Goal: Information Seeking & Learning: Learn about a topic

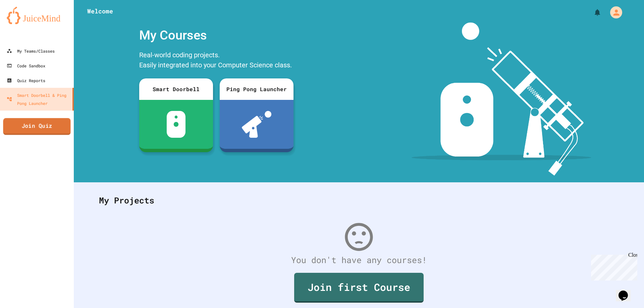
click at [60, 126] on link "Join Quiz" at bounding box center [36, 126] width 67 height 17
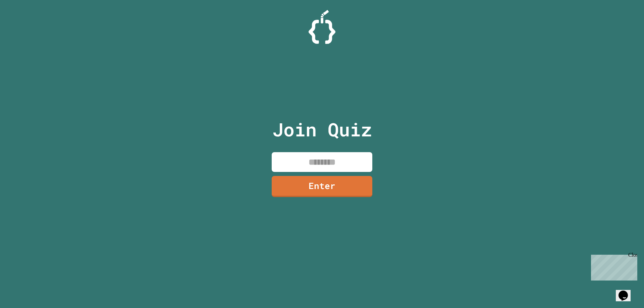
click at [351, 157] on input at bounding box center [322, 162] width 101 height 20
type input "********"
click at [348, 185] on link "Enter" at bounding box center [322, 185] width 93 height 22
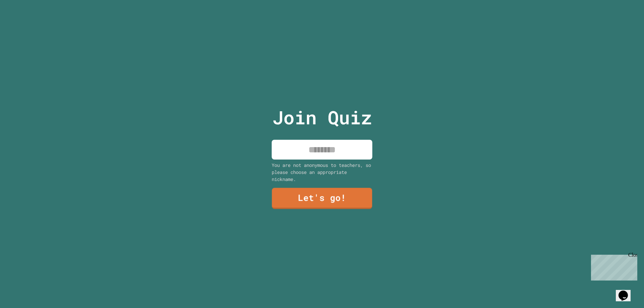
click at [345, 148] on input at bounding box center [322, 150] width 101 height 20
type input "*****"
click at [317, 208] on div "Join Quiz ***** You are not anonymous to teachers, so please choose an appropri…" at bounding box center [322, 154] width 113 height 308
click at [324, 198] on link "Let's go!" at bounding box center [322, 199] width 100 height 21
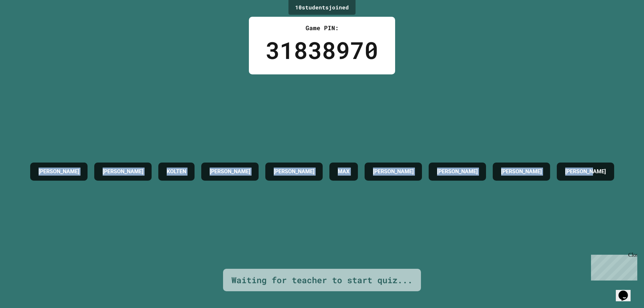
drag, startPoint x: 42, startPoint y: 171, endPoint x: 362, endPoint y: 190, distance: 320.9
click at [362, 190] on div "10 student s joined Game PIN: 31838970 [PERSON_NAME] [PERSON_NAME] [PERSON_NAME…" at bounding box center [322, 154] width 644 height 308
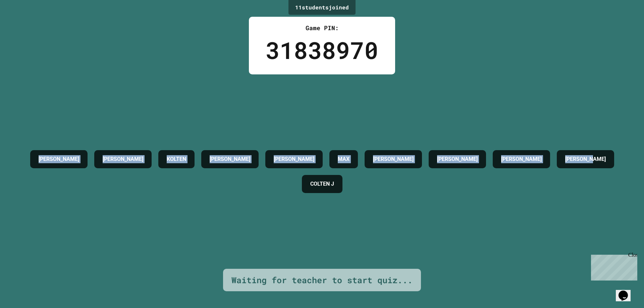
click at [69, 155] on h4 "[PERSON_NAME]" at bounding box center [59, 159] width 41 height 8
click at [47, 155] on h4 "[PERSON_NAME]" at bounding box center [59, 159] width 41 height 8
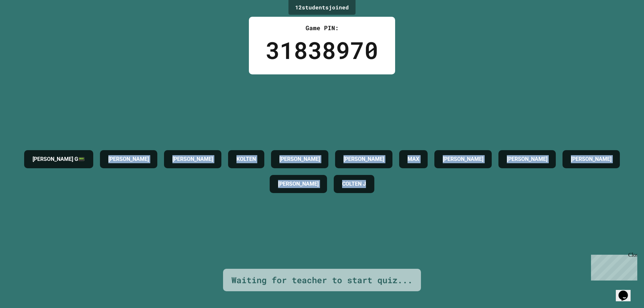
drag, startPoint x: 35, startPoint y: 154, endPoint x: 426, endPoint y: 180, distance: 391.9
click at [426, 180] on div "[PERSON_NAME] G📟 [PERSON_NAME] [PERSON_NAME] [PERSON_NAME] [PERSON_NAME] [PERSO…" at bounding box center [322, 172] width 610 height 50
click at [449, 183] on div "[PERSON_NAME] G📟 [PERSON_NAME] [PERSON_NAME] [PERSON_NAME] [PERSON_NAME] [PERSO…" at bounding box center [322, 172] width 610 height 50
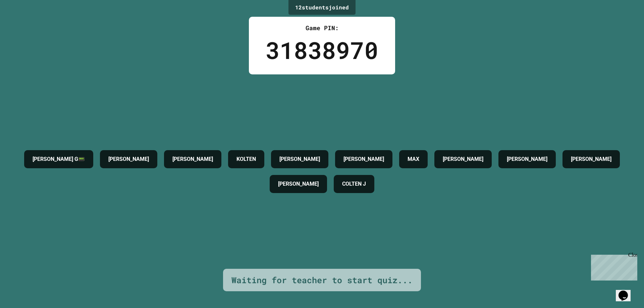
drag, startPoint x: 93, startPoint y: 160, endPoint x: 43, endPoint y: 152, distance: 50.0
click at [85, 160] on h4 "[PERSON_NAME] G📟" at bounding box center [59, 159] width 52 height 8
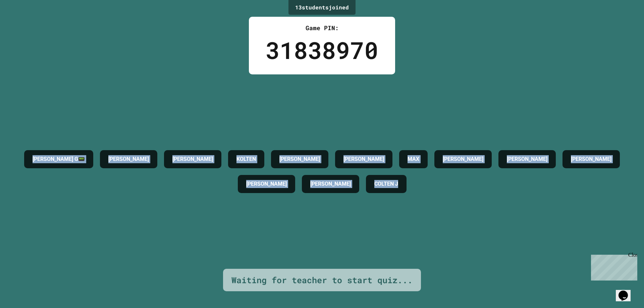
click at [45, 166] on div "[PERSON_NAME] G📟" at bounding box center [58, 159] width 69 height 18
drag, startPoint x: 22, startPoint y: 155, endPoint x: 456, endPoint y: 183, distance: 434.6
click at [456, 183] on div "[PERSON_NAME] G📟 [PERSON_NAME] [PERSON_NAME] [PERSON_NAME] [PERSON_NAME] [PERSO…" at bounding box center [322, 172] width 610 height 50
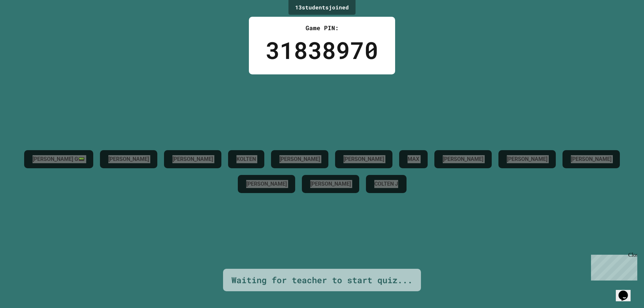
click at [620, 290] on div "Opens Chat This icon Opens the chat window." at bounding box center [623, 295] width 11 height 11
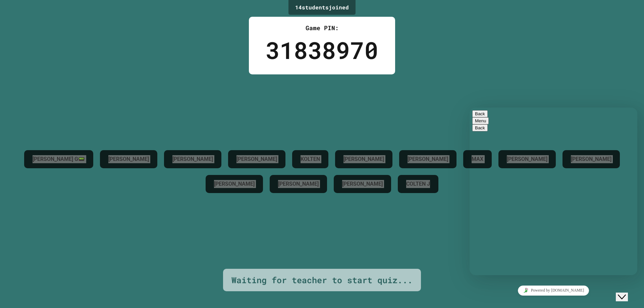
click at [551, 299] on div "Hi there Chat now! We typically reply in a few minutes" at bounding box center [553, 299] width 162 height 0
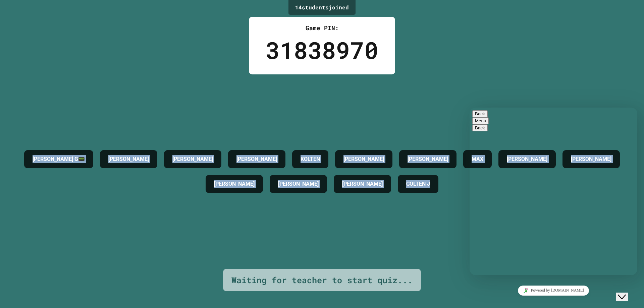
click at [546, 59] on div "14 student s joined Game PIN: 31838970 [PERSON_NAME] G📟 [PERSON_NAME] [PERSON_N…" at bounding box center [322, 154] width 644 height 308
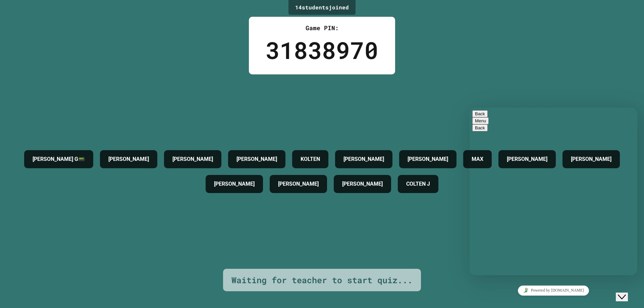
click at [481, 113] on button "Back" at bounding box center [479, 113] width 15 height 7
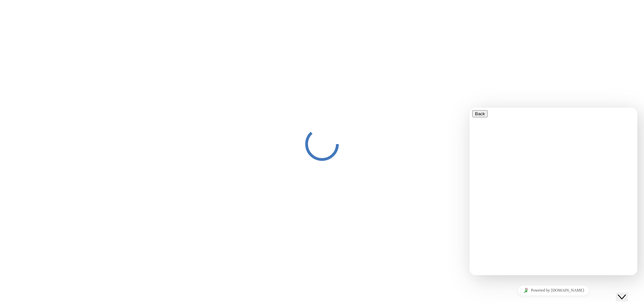
click at [626, 293] on div "Close Chat This icon closes the chat window." at bounding box center [622, 297] width 8 height 8
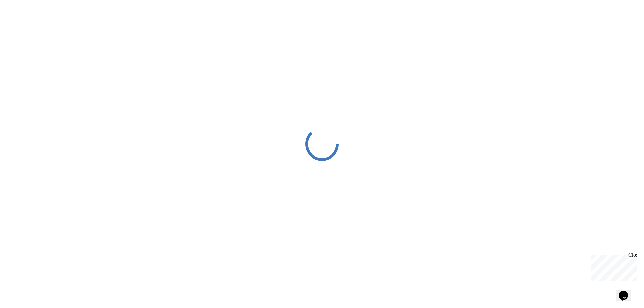
click at [321, 144] on icon at bounding box center [322, 144] width 34 height 34
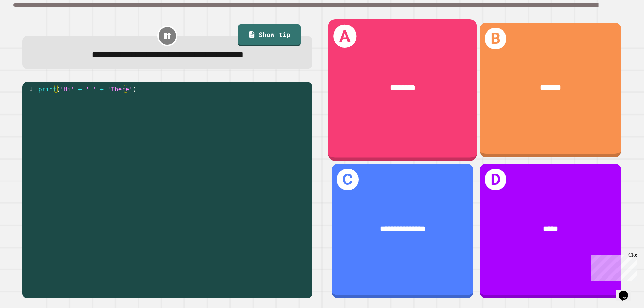
click at [387, 114] on div "A ********" at bounding box center [402, 90] width 149 height 142
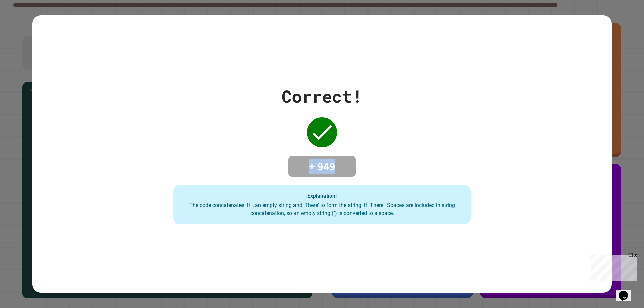
drag, startPoint x: 306, startPoint y: 166, endPoint x: 357, endPoint y: 169, distance: 51.1
click at [357, 169] on div "Correct! + 949 Explanation: The code concatenates 'Hi', an empty string and 'Th…" at bounding box center [322, 154] width 425 height 141
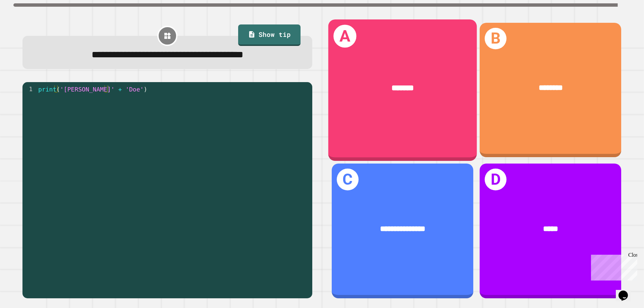
click at [359, 120] on div "A *******" at bounding box center [402, 90] width 149 height 142
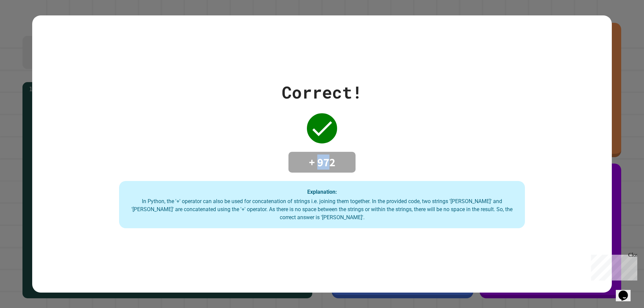
drag, startPoint x: 317, startPoint y: 163, endPoint x: 336, endPoint y: 160, distance: 19.4
click at [333, 160] on h4 "+ 972" at bounding box center [322, 162] width 54 height 14
click at [344, 156] on h4 "+ 972" at bounding box center [322, 162] width 54 height 14
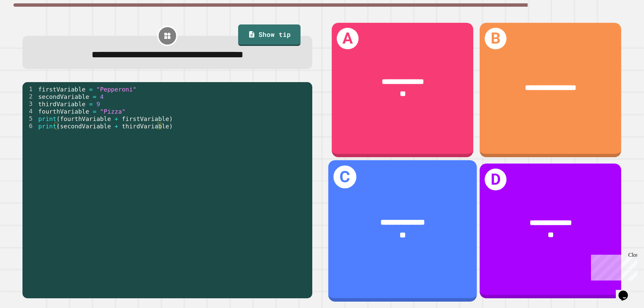
click at [417, 219] on span "**********" at bounding box center [403, 223] width 44 height 8
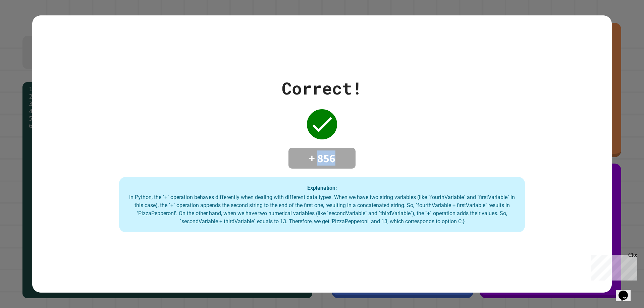
drag, startPoint x: 337, startPoint y: 156, endPoint x: 363, endPoint y: 156, distance: 25.8
click at [361, 156] on div "Correct! + 856 Explanation: In Python, the `+` operation behaves differently wh…" at bounding box center [322, 154] width 580 height 157
click at [345, 161] on h4 "+ 856" at bounding box center [322, 158] width 54 height 14
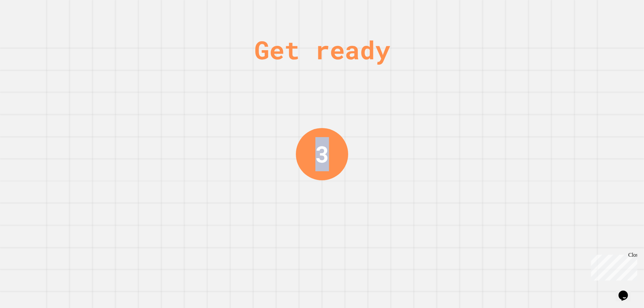
drag, startPoint x: 296, startPoint y: 151, endPoint x: 331, endPoint y: 150, distance: 35.6
click at [331, 150] on div "Get ready 3" at bounding box center [322, 154] width 644 height 308
click at [349, 151] on div "Get ready 2" at bounding box center [322, 154] width 644 height 308
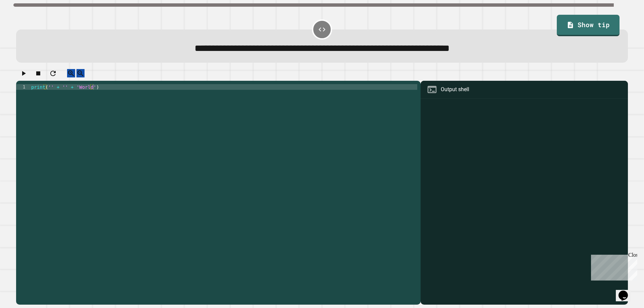
click at [49, 92] on div "print ( '' + '' + 'World' )" at bounding box center [223, 186] width 387 height 205
click at [22, 72] on button "button" at bounding box center [23, 73] width 8 height 8
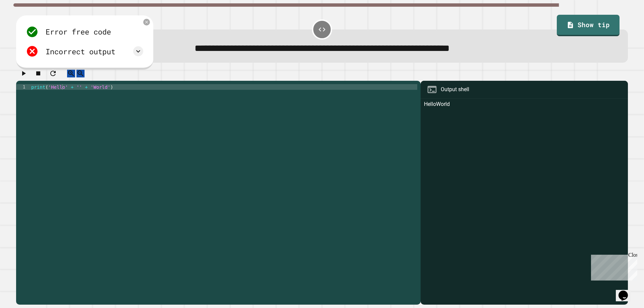
click at [74, 95] on div "print ( 'Hello' + '' + 'World' )" at bounding box center [223, 186] width 387 height 205
type textarea "**********"
click at [26, 76] on icon "button" at bounding box center [24, 73] width 4 height 5
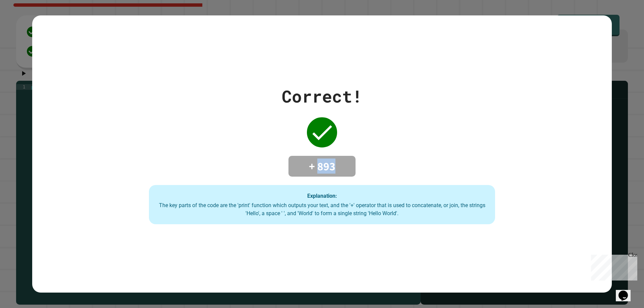
drag, startPoint x: 331, startPoint y: 165, endPoint x: 345, endPoint y: 165, distance: 14.1
click at [345, 165] on h4 "+ 893" at bounding box center [322, 166] width 54 height 14
click at [396, 146] on div "Correct! + 893 Explanation: The key parts of the code are the 'print' function …" at bounding box center [322, 154] width 494 height 141
drag, startPoint x: 315, startPoint y: 164, endPoint x: 354, endPoint y: 159, distance: 38.9
click at [353, 159] on div "Correct! + 893 Explanation: The key parts of the code are the 'print' function …" at bounding box center [322, 154] width 494 height 141
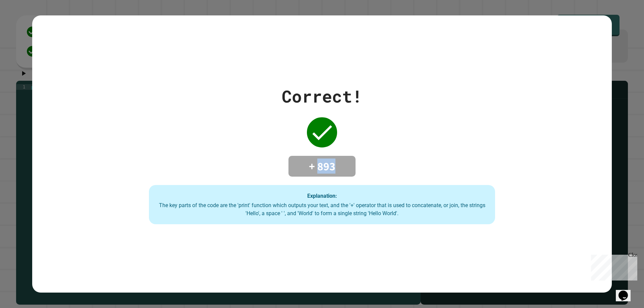
click at [354, 159] on div "Correct! + 893 Explanation: The key parts of the code are the 'print' function …" at bounding box center [322, 154] width 494 height 141
click at [633, 256] on div "Close" at bounding box center [632, 256] width 8 height 8
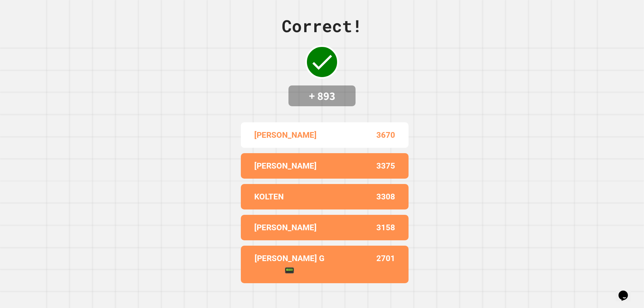
click at [347, 165] on div "ROBBIE 3375" at bounding box center [325, 165] width 168 height 25
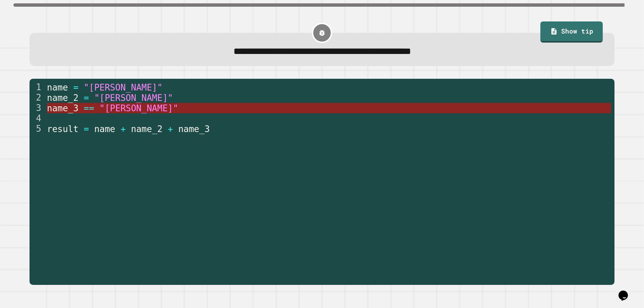
click at [101, 106] on span ""Joe"" at bounding box center [138, 108] width 79 height 10
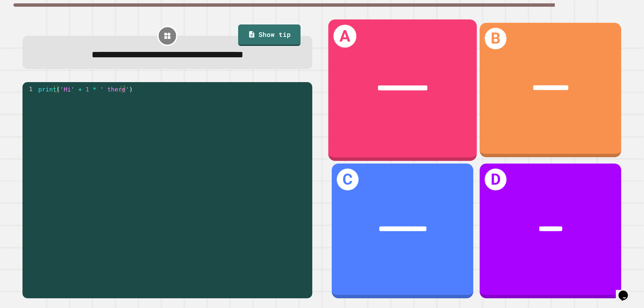
click at [403, 109] on div "**********" at bounding box center [402, 90] width 149 height 142
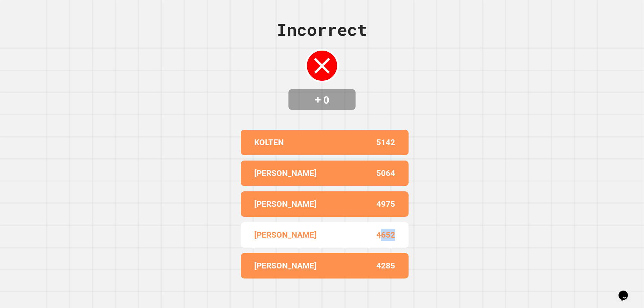
drag, startPoint x: 378, startPoint y: 238, endPoint x: 426, endPoint y: 229, distance: 48.5
click at [428, 228] on div "Incorrect + 0 KOLTEN 5142 ROBBIE 5064 ANGELINA 4975 BLAKE 4652 REED 4285" at bounding box center [322, 154] width 644 height 308
click at [428, 197] on div "Incorrect + 0 KOLTEN 5142 ROBBIE 5064 ANGELINA 4975 BLAKE 4652 REED 4285" at bounding box center [322, 154] width 644 height 308
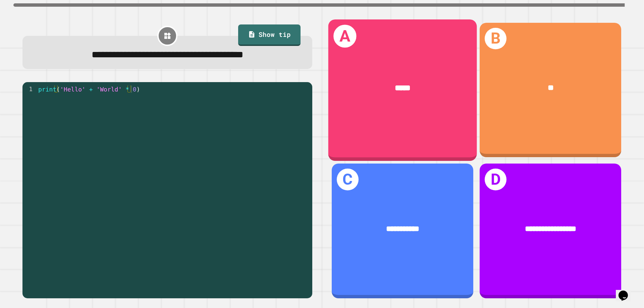
click at [403, 99] on div "*****" at bounding box center [402, 88] width 149 height 45
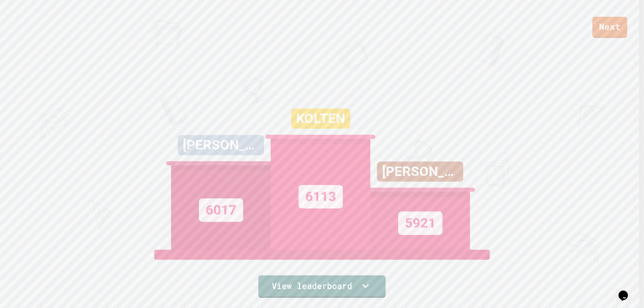
click at [369, 288] on link "View leaderboard" at bounding box center [321, 287] width 127 height 22
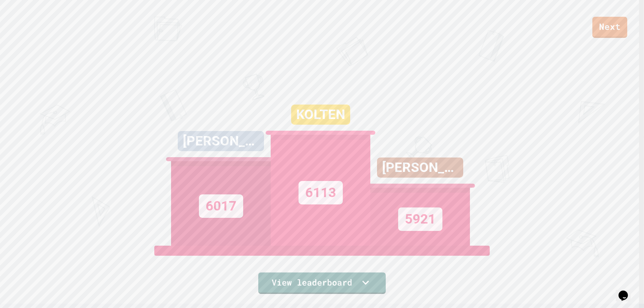
scroll to position [0, 0]
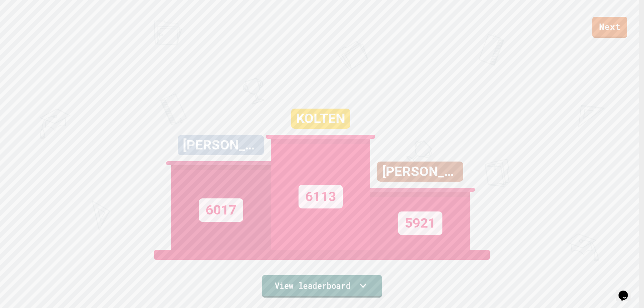
click at [342, 289] on link "View leaderboard" at bounding box center [322, 286] width 120 height 22
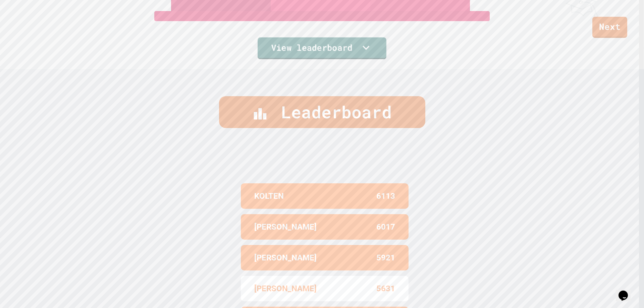
click at [363, 53] on link "View leaderboard" at bounding box center [322, 49] width 129 height 22
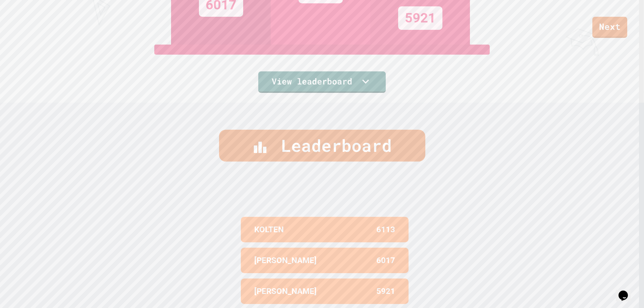
scroll to position [4, 0]
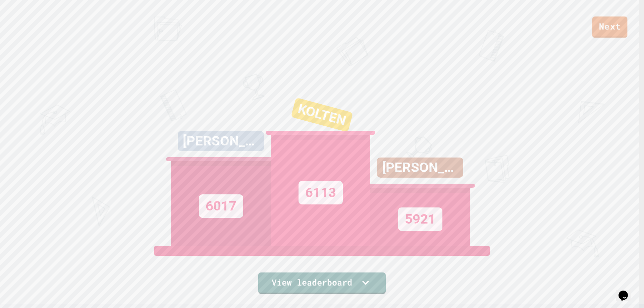
click at [607, 18] on link "Next" at bounding box center [609, 26] width 35 height 21
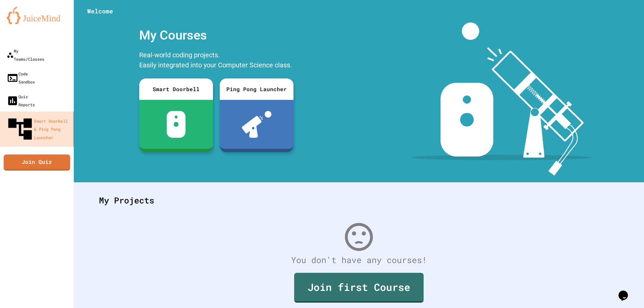
click at [31, 154] on link "Join Quiz" at bounding box center [37, 162] width 66 height 16
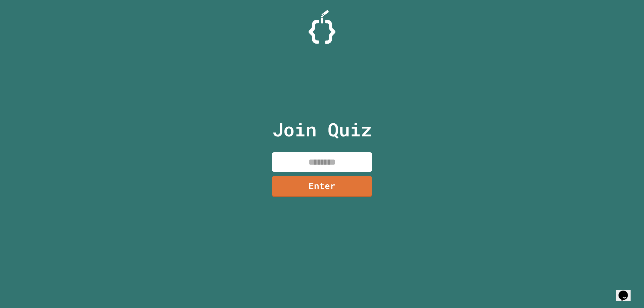
click at [316, 163] on input at bounding box center [322, 162] width 101 height 20
type input "********"
click at [341, 196] on link "Enter" at bounding box center [322, 185] width 102 height 21
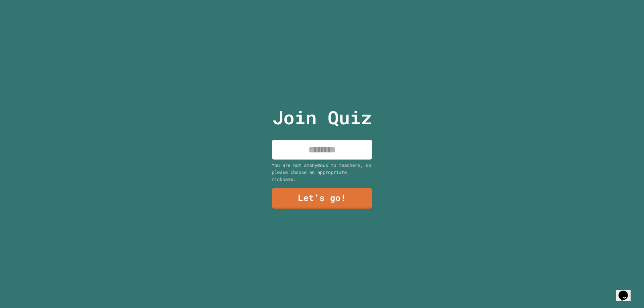
click at [353, 154] on input at bounding box center [322, 150] width 101 height 20
type input "*****"
click at [347, 191] on link "Let's go!" at bounding box center [322, 198] width 93 height 22
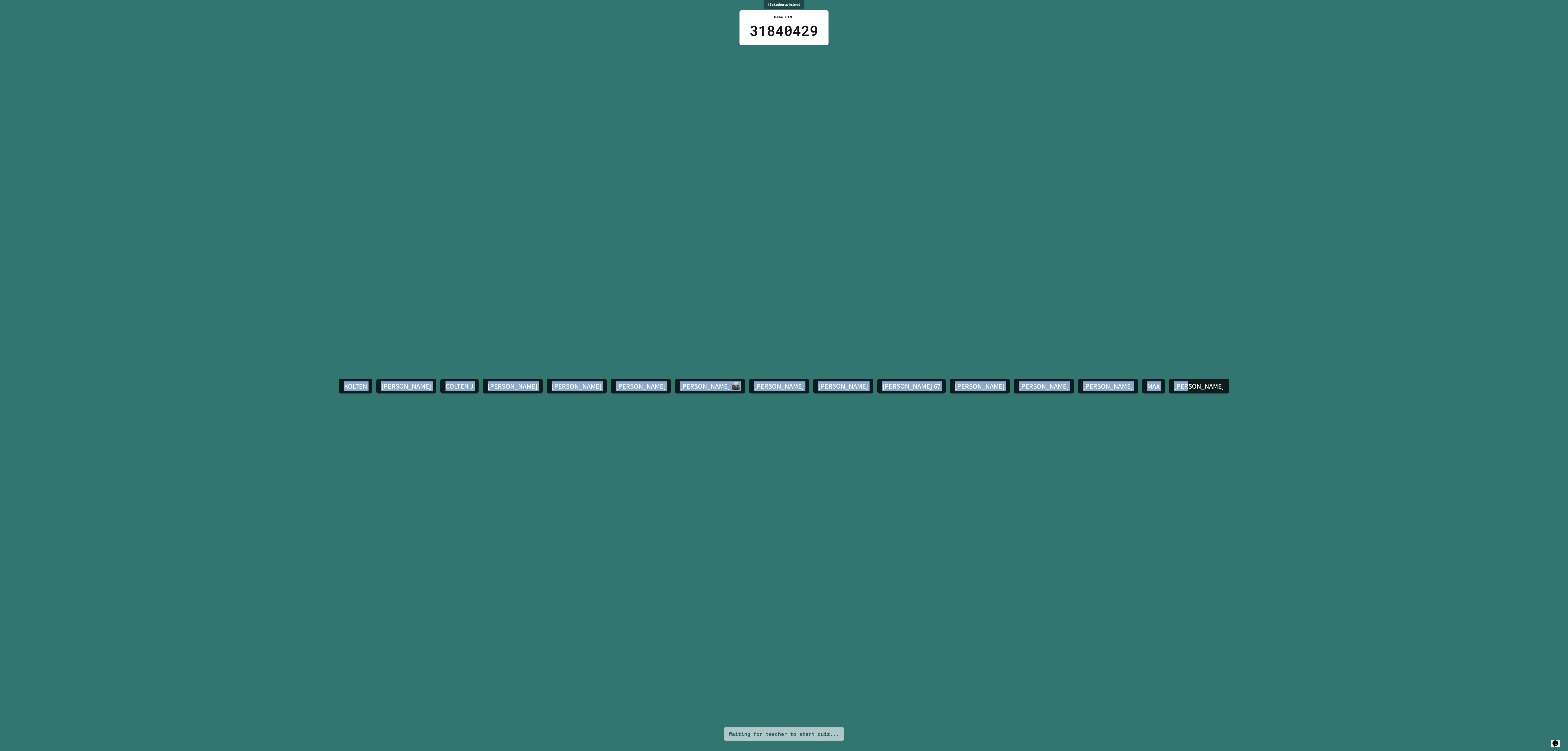
drag, startPoint x: 474, startPoint y: 380, endPoint x: 1097, endPoint y: 369, distance: 623.1
click at [392, 188] on div "15 student s joined Game PIN: 31840429 KOLTEN ALEX COLTEN J ETHAN KENNEDY REED …" at bounding box center [784, 375] width 1568 height 751
drag, startPoint x: 1066, startPoint y: 259, endPoint x: 953, endPoint y: 169, distance: 144.5
click at [392, 169] on div "KOLTEN ALEX COLTEN J ETHAN KENNEDY REED BLAKE BRAXTON 📠 CARUSO ANGELINA CRIM 67…" at bounding box center [783, 386] width 894 height 682
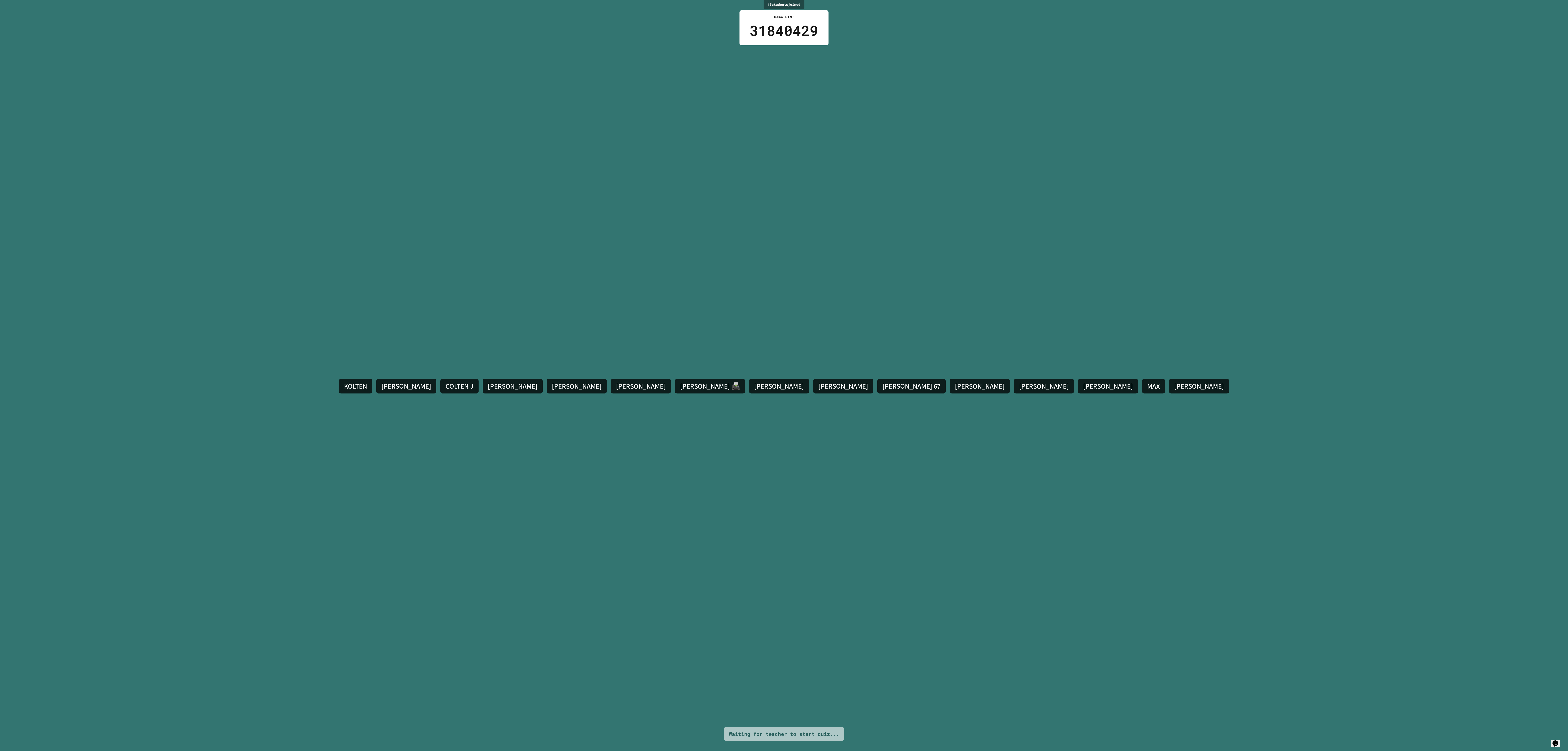
drag, startPoint x: 1018, startPoint y: 242, endPoint x: 908, endPoint y: 285, distance: 118.1
click at [392, 188] on div "KOLTEN ALEX COLTEN J ETHAN KENNEDY REED BLAKE BRAXTON 📠 CARUSO ANGELINA CRIM 67…" at bounding box center [783, 386] width 894 height 682
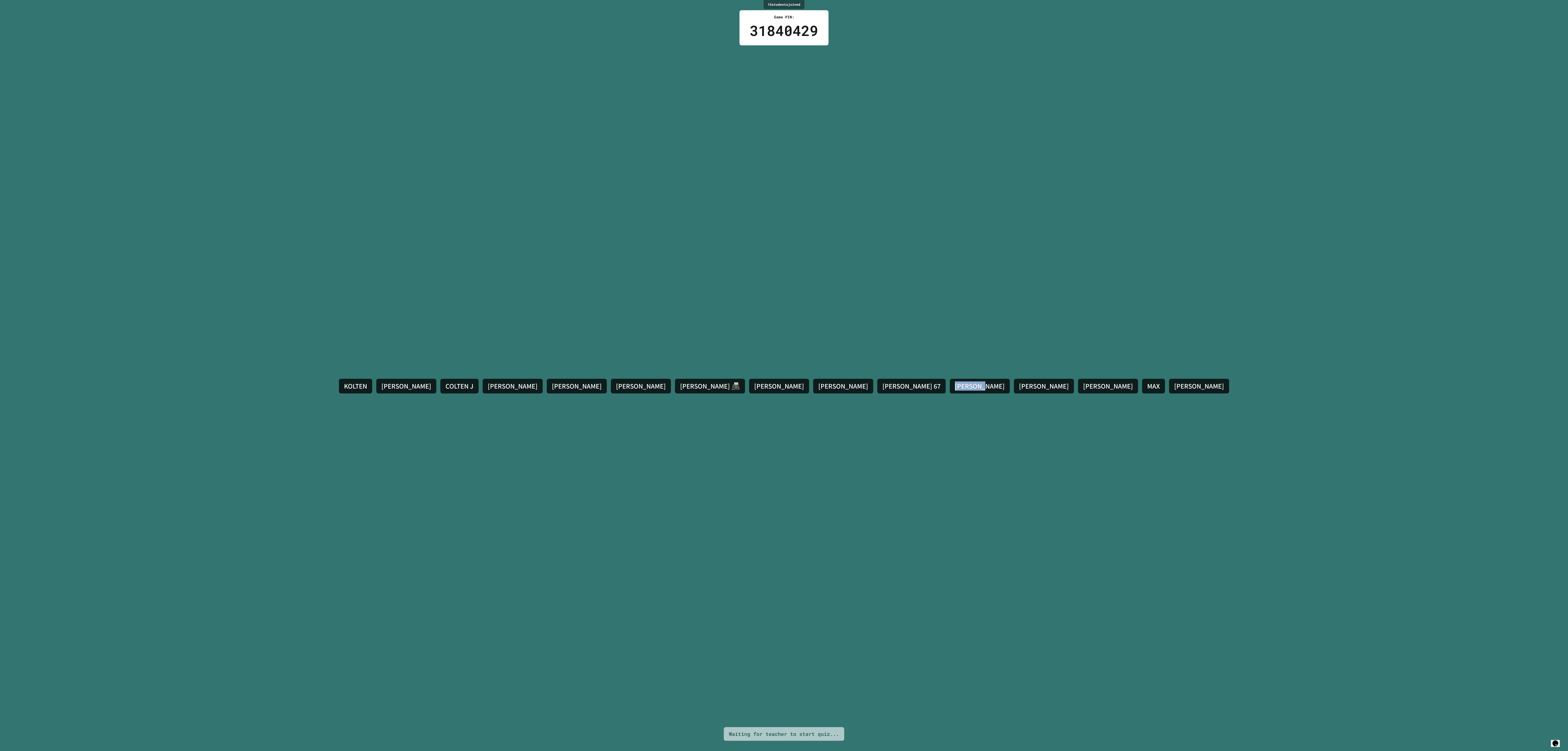
click at [392, 188] on div "KOLTEN ALEX COLTEN J ETHAN KENNEDY REED BLAKE BRAXTON 📠 CARUSO ANGELINA CRIM 67…" at bounding box center [783, 386] width 894 height 682
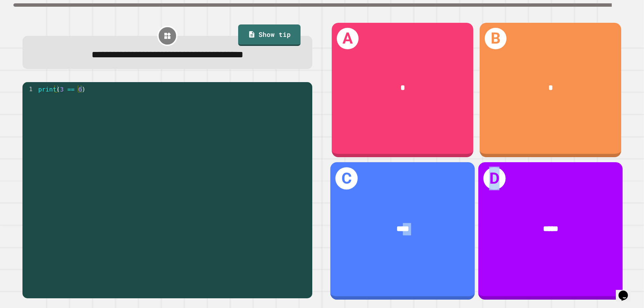
drag, startPoint x: 396, startPoint y: 194, endPoint x: 523, endPoint y: 209, distance: 127.7
click at [523, 209] on div "A * B * C **** D *****" at bounding box center [476, 160] width 303 height 289
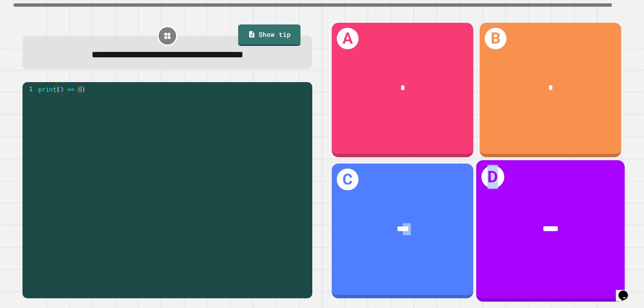
click at [523, 208] on div "*****" at bounding box center [550, 229] width 149 height 45
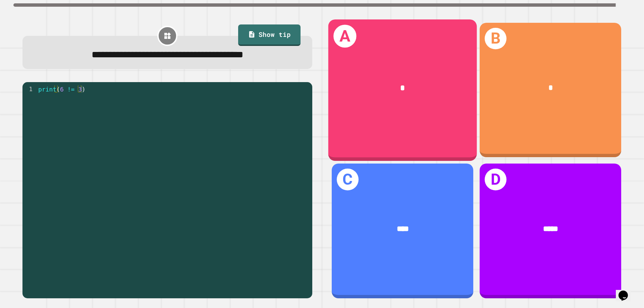
click at [414, 224] on div "****" at bounding box center [402, 229] width 110 height 12
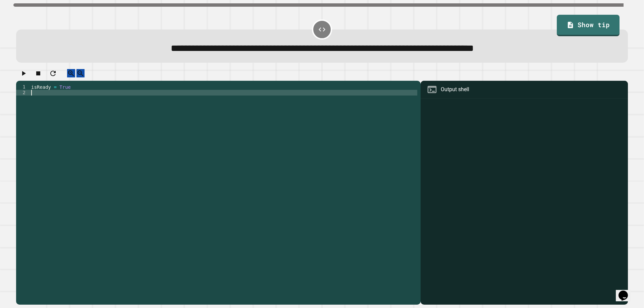
click at [39, 100] on div "isReady = True" at bounding box center [223, 186] width 387 height 205
type textarea "**********"
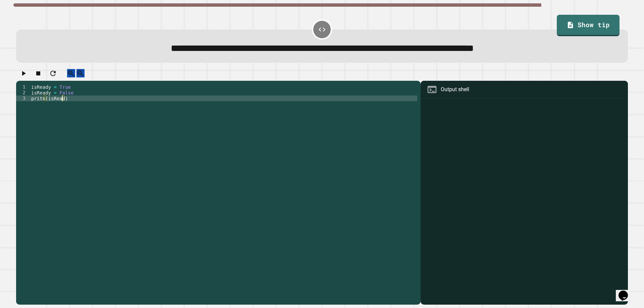
scroll to position [0, 2]
click at [44, 105] on div "isReady = True isReady = False pritn ( isReady )" at bounding box center [223, 186] width 387 height 205
click at [35, 107] on div "isReady = True isReady = False prnt ( isReady )" at bounding box center [223, 186] width 387 height 205
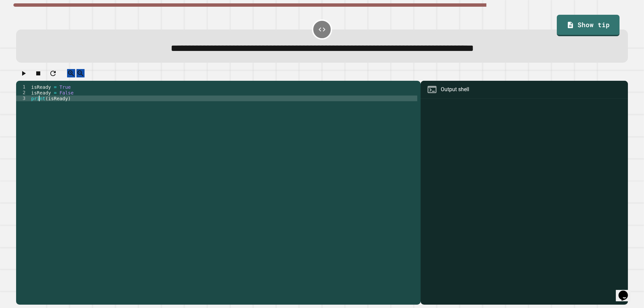
type textarea "**********"
click at [28, 77] on icon "button" at bounding box center [23, 73] width 8 height 8
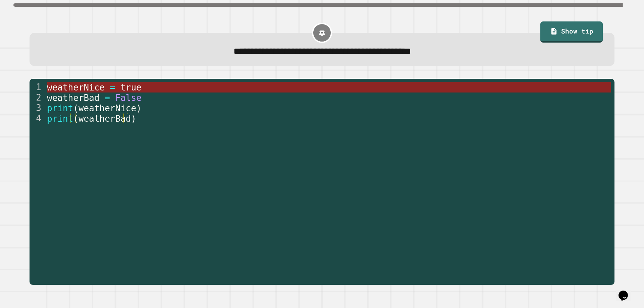
click at [129, 88] on span "true" at bounding box center [130, 88] width 21 height 10
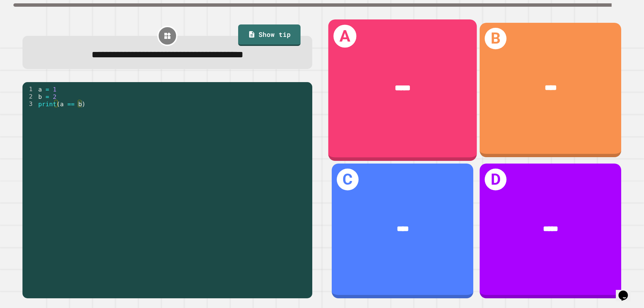
click at [404, 105] on div "*****" at bounding box center [402, 88] width 149 height 45
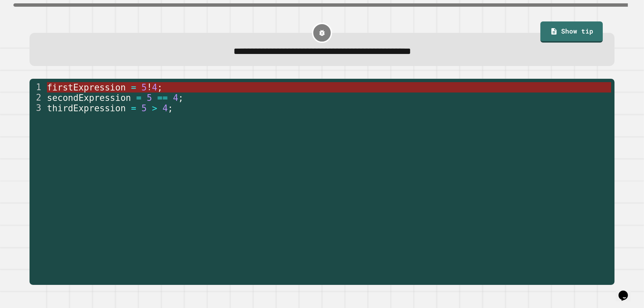
click at [113, 89] on span "firstExpression" at bounding box center [86, 88] width 79 height 10
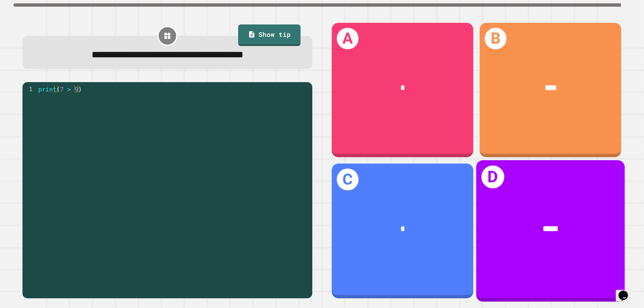
click at [513, 223] on div "*****" at bounding box center [551, 229] width 116 height 12
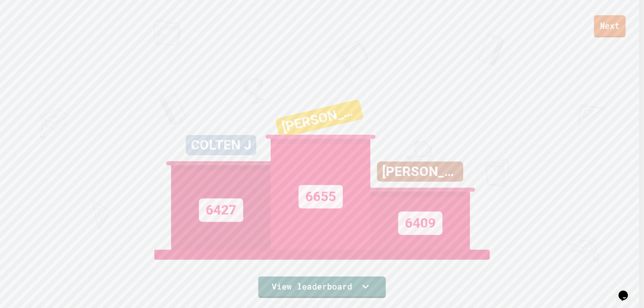
click at [611, 24] on link "Next" at bounding box center [610, 26] width 32 height 22
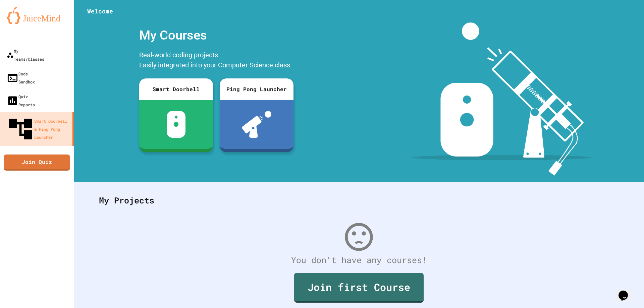
click at [43, 155] on link "Join Quiz" at bounding box center [37, 163] width 66 height 16
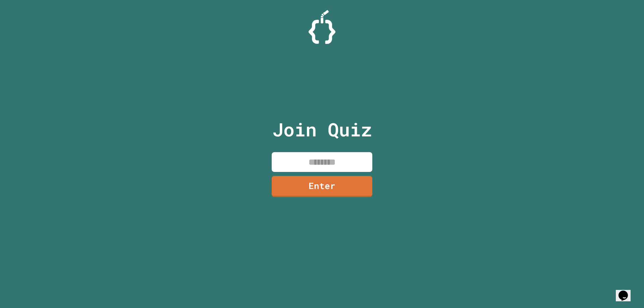
click at [360, 160] on input at bounding box center [322, 162] width 101 height 20
type input "********"
click at [367, 184] on link "Enter" at bounding box center [321, 186] width 99 height 22
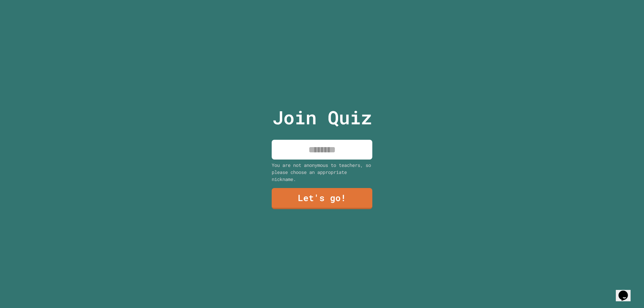
click at [343, 140] on input at bounding box center [322, 150] width 101 height 20
type input "*****"
click at [332, 195] on link "Let's go!" at bounding box center [322, 198] width 93 height 22
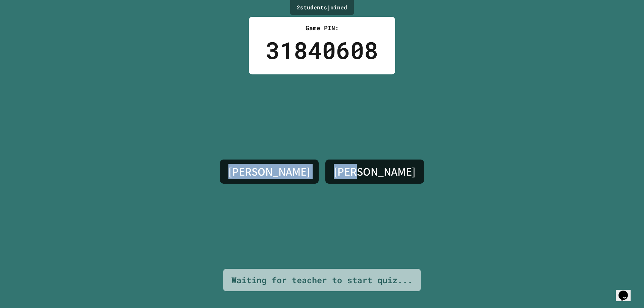
drag, startPoint x: 370, startPoint y: 169, endPoint x: 0, endPoint y: 120, distance: 373.6
click at [0, 120] on div "2 student s joined Game PIN: 31840608 BLAKE REED Waiting for teacher to start q…" at bounding box center [322, 154] width 644 height 308
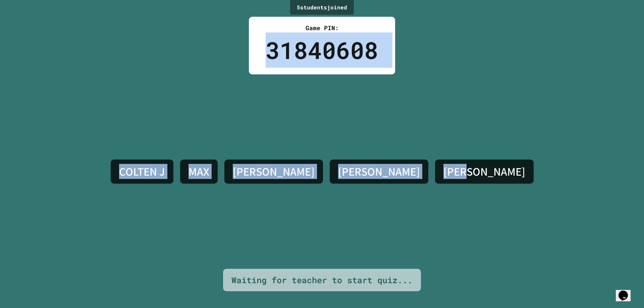
drag, startPoint x: 280, startPoint y: 130, endPoint x: 271, endPoint y: 129, distance: 8.8
click at [279, 130] on div "COLTEN J MAX ALEX BLAKE REED" at bounding box center [322, 171] width 430 height 195
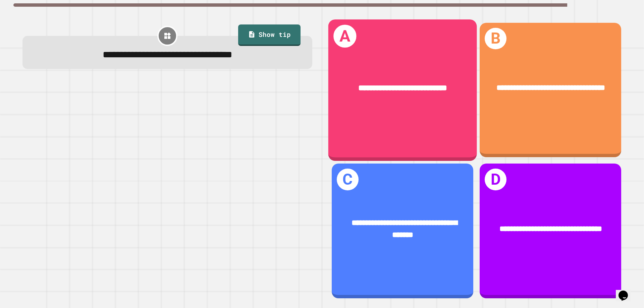
click at [452, 68] on div "**********" at bounding box center [402, 88] width 149 height 45
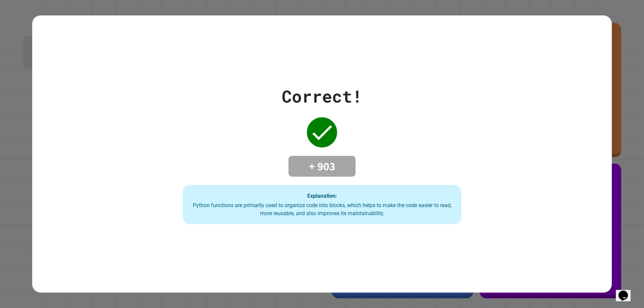
drag, startPoint x: 343, startPoint y: 160, endPoint x: 239, endPoint y: 163, distance: 104.3
click at [239, 163] on div "Correct! + 903 Explanation: Python functions are primarily used to organize cod…" at bounding box center [322, 154] width 398 height 141
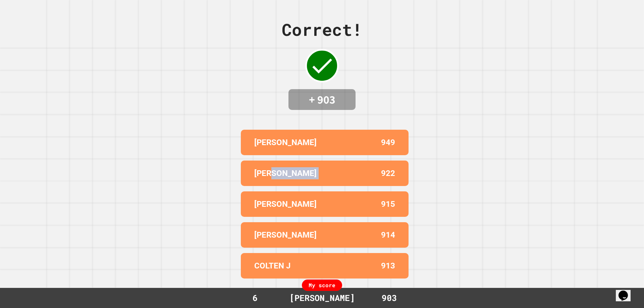
click at [352, 161] on div "HANK 922" at bounding box center [325, 173] width 168 height 25
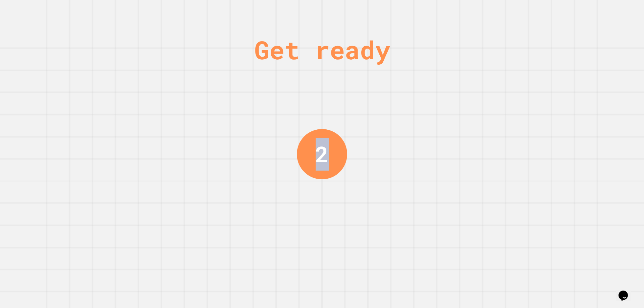
drag, startPoint x: 297, startPoint y: 138, endPoint x: 339, endPoint y: 143, distance: 43.3
click at [339, 143] on div "Get ready 2" at bounding box center [322, 154] width 644 height 308
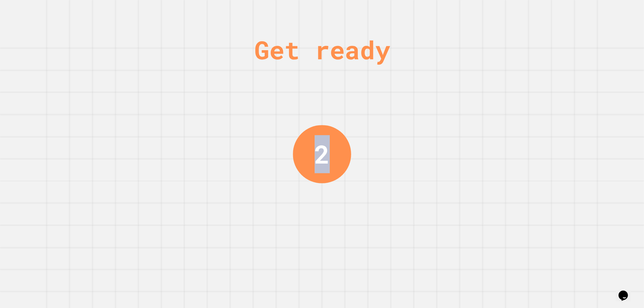
click at [449, 126] on div "Get ready 2" at bounding box center [322, 154] width 644 height 308
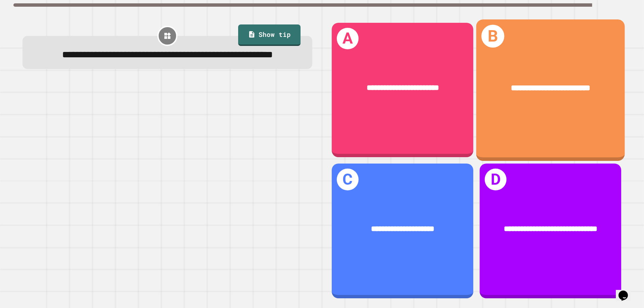
click at [557, 53] on div "**********" at bounding box center [550, 90] width 149 height 142
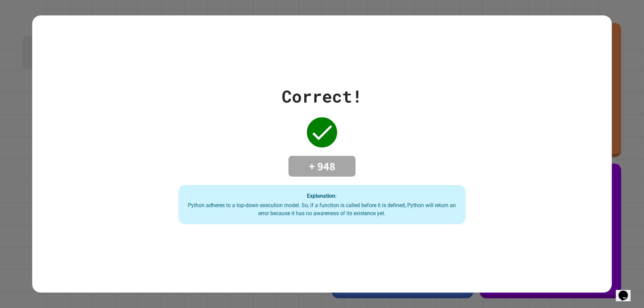
drag, startPoint x: 337, startPoint y: 163, endPoint x: 228, endPoint y: 176, distance: 109.1
click at [229, 176] on div "Correct! + 948 Explanation: Python adheres to a top-down execution model. So, i…" at bounding box center [322, 154] width 410 height 141
drag, startPoint x: 453, startPoint y: 152, endPoint x: 449, endPoint y: 46, distance: 106.1
click at [449, 46] on div "Correct! + 948 Explanation: Python adheres to a top-down execution model. So, i…" at bounding box center [322, 153] width 580 height 277
drag, startPoint x: 242, startPoint y: 154, endPoint x: 217, endPoint y: 153, distance: 25.2
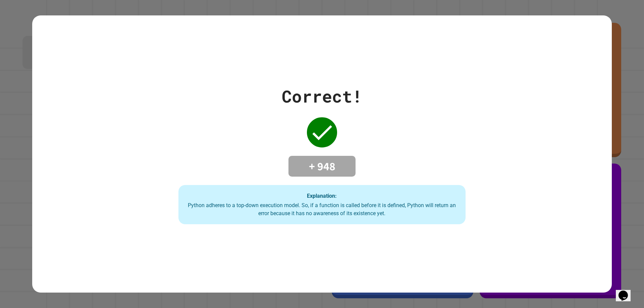
click at [225, 154] on div "Correct! + 948 Explanation: Python adheres to a top-down execution model. So, i…" at bounding box center [322, 154] width 410 height 141
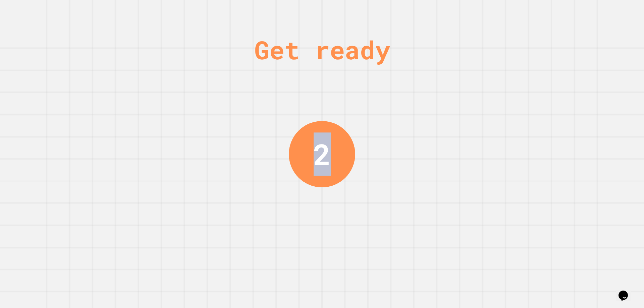
drag, startPoint x: 345, startPoint y: 158, endPoint x: 95, endPoint y: 156, distance: 249.9
click at [96, 156] on div "Get ready 2" at bounding box center [322, 154] width 644 height 308
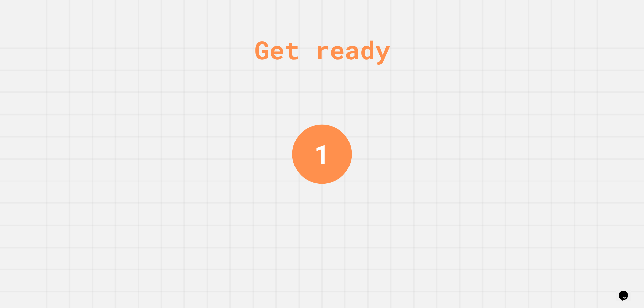
click at [328, 150] on div "1" at bounding box center [321, 154] width 15 height 39
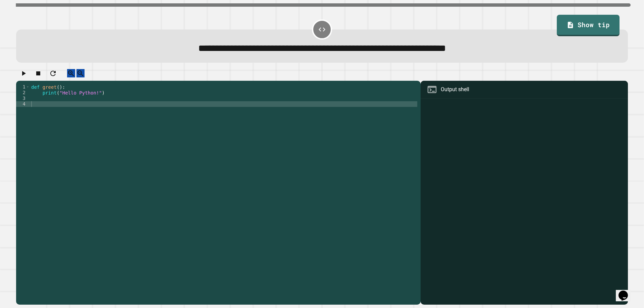
click at [71, 105] on div "def greet ( ) : print ( "Hello Python!" )" at bounding box center [223, 186] width 387 height 205
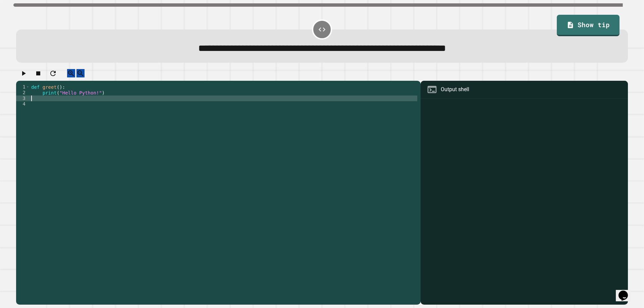
click at [62, 116] on div "def greet ( ) : print ( "Hello Python!" )" at bounding box center [223, 186] width 387 height 205
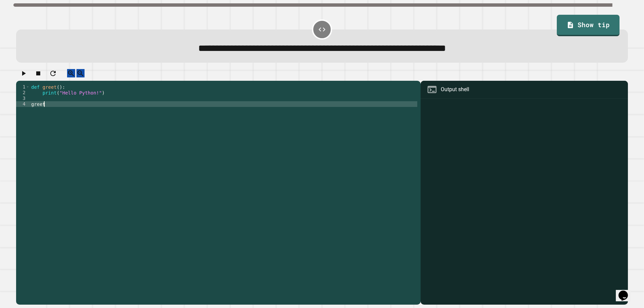
scroll to position [0, 1]
type textarea "*******"
click at [28, 77] on icon "button" at bounding box center [23, 73] width 8 height 8
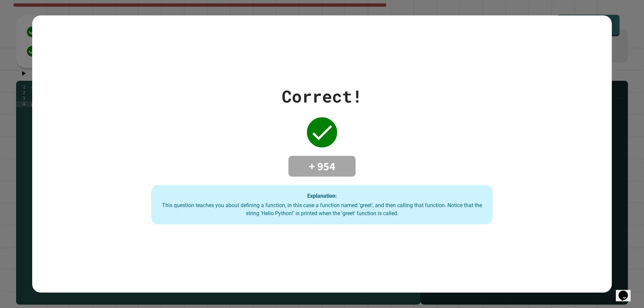
drag, startPoint x: 346, startPoint y: 157, endPoint x: 211, endPoint y: 157, distance: 135.2
click at [211, 157] on div "Correct! + 954 Explanation: This question teaches you about defining a function…" at bounding box center [321, 154] width 487 height 141
click at [437, 154] on div "Correct! + 954 Explanation: This question teaches you about defining a function…" at bounding box center [321, 154] width 487 height 141
drag, startPoint x: 307, startPoint y: 164, endPoint x: 264, endPoint y: 161, distance: 43.8
click at [254, 164] on div "Correct! + 954 Explanation: This question teaches you about defining a function…" at bounding box center [321, 154] width 487 height 141
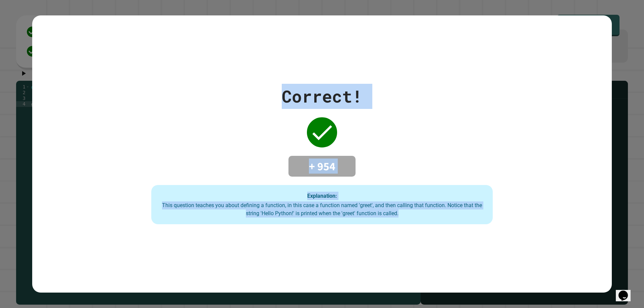
drag, startPoint x: 251, startPoint y: 89, endPoint x: 543, endPoint y: 297, distance: 358.9
click at [543, 297] on div "Correct! + 954 Explanation: This question teaches you about defining a function…" at bounding box center [322, 154] width 644 height 308
click at [509, 122] on div "Correct! + 954 Explanation: This question teaches you about defining a function…" at bounding box center [321, 154] width 487 height 141
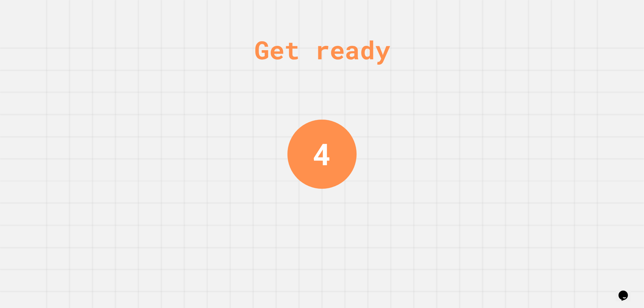
drag, startPoint x: 276, startPoint y: 163, endPoint x: 322, endPoint y: 153, distance: 47.0
click at [317, 153] on div "Get ready 4" at bounding box center [322, 154] width 644 height 308
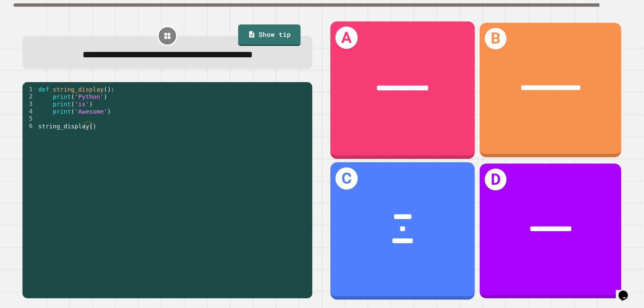
click at [441, 235] on div "*******" at bounding box center [402, 241] width 112 height 12
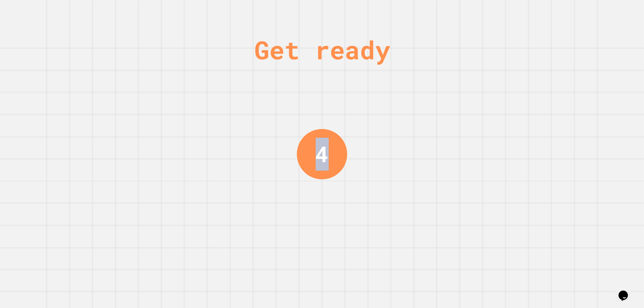
drag, startPoint x: 317, startPoint y: 159, endPoint x: 288, endPoint y: 161, distance: 28.9
click at [288, 161] on div "Get ready 4" at bounding box center [322, 154] width 644 height 308
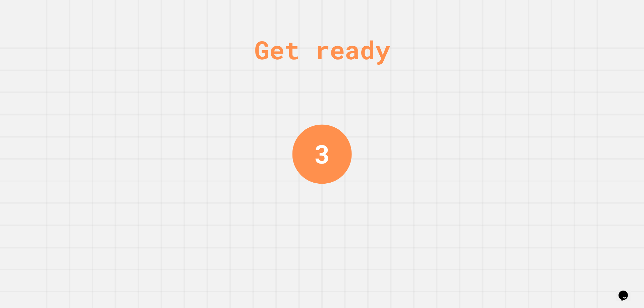
click at [406, 141] on div "Get ready 3" at bounding box center [322, 154] width 644 height 308
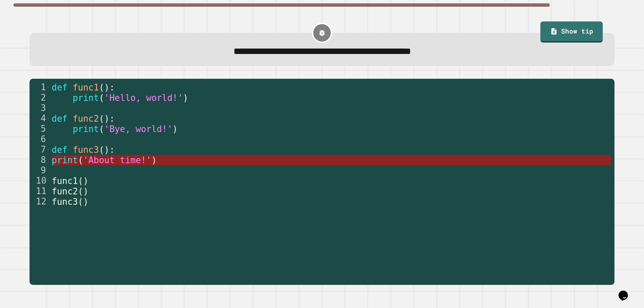
click at [96, 159] on span "'About time!'" at bounding box center [117, 160] width 68 height 10
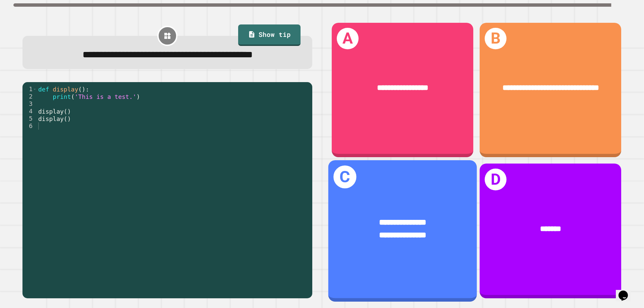
click at [389, 229] on div "**********" at bounding box center [403, 235] width 116 height 12
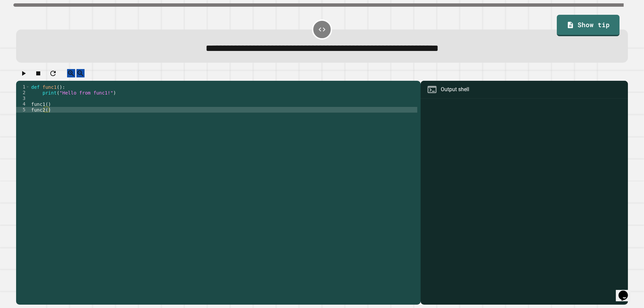
click at [53, 105] on div "def func1 ( ) : print ( "Hello from func1!" ) func1 ( ) func2 ( )" at bounding box center [223, 186] width 387 height 205
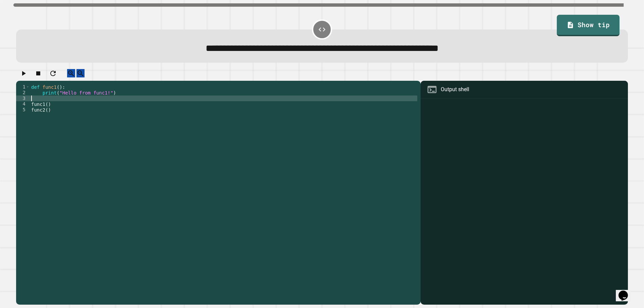
click at [55, 114] on div "def func1 ( ) : print ( "Hello from func1!" ) func1 ( ) func2 ( )" at bounding box center [223, 186] width 387 height 205
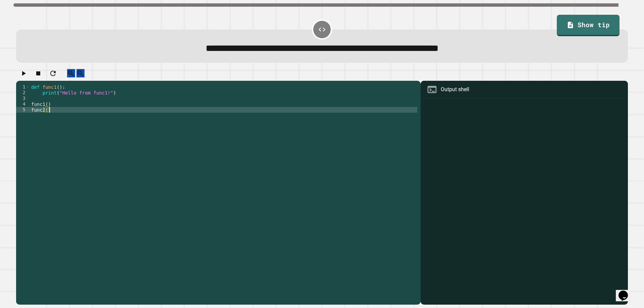
click at [56, 121] on div "def func1 ( ) : print ( "Hello from func1!" ) func1 ( ) func2 ( )" at bounding box center [223, 186] width 387 height 205
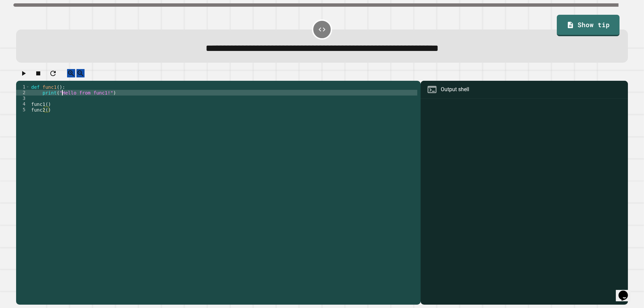
click at [62, 101] on div "def func1 ( ) : print ( "Hello from func1!" ) func1 ( ) func2 ( )" at bounding box center [223, 186] width 387 height 205
click at [62, 107] on div "def func1 ( ) : print ( "Hello from func1!" ) func1 ( ) func2 ( )" at bounding box center [223, 186] width 387 height 205
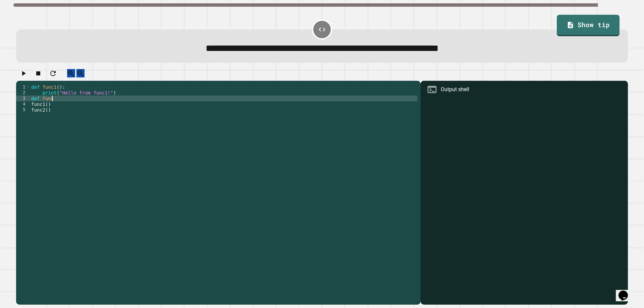
scroll to position [0, 1]
type textarea "**********"
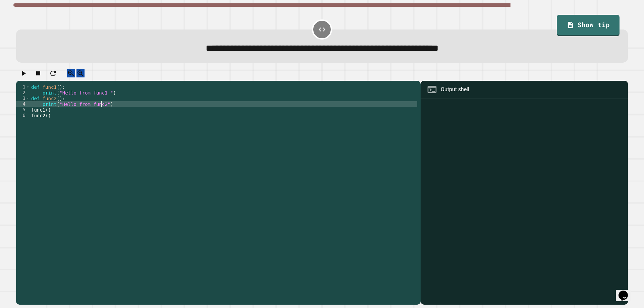
scroll to position [0, 5]
type textarea "**********"
click at [26, 77] on icon "button" at bounding box center [23, 73] width 8 height 8
